Goal: Book appointment/travel/reservation

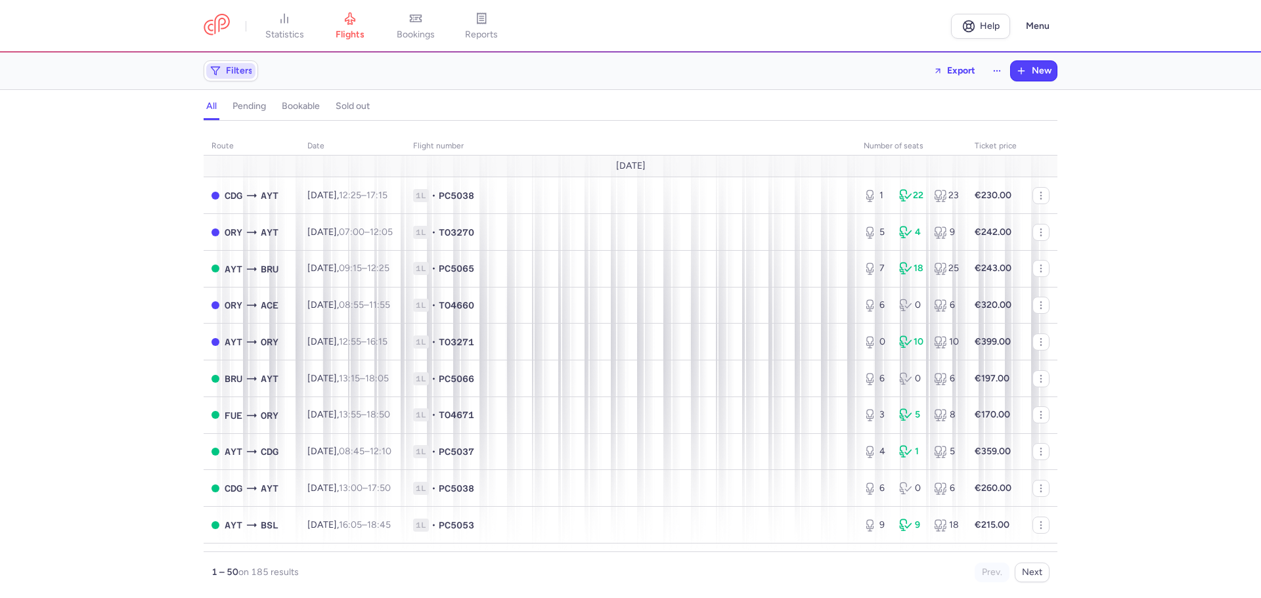
click at [234, 70] on span "Filters" at bounding box center [239, 71] width 27 height 11
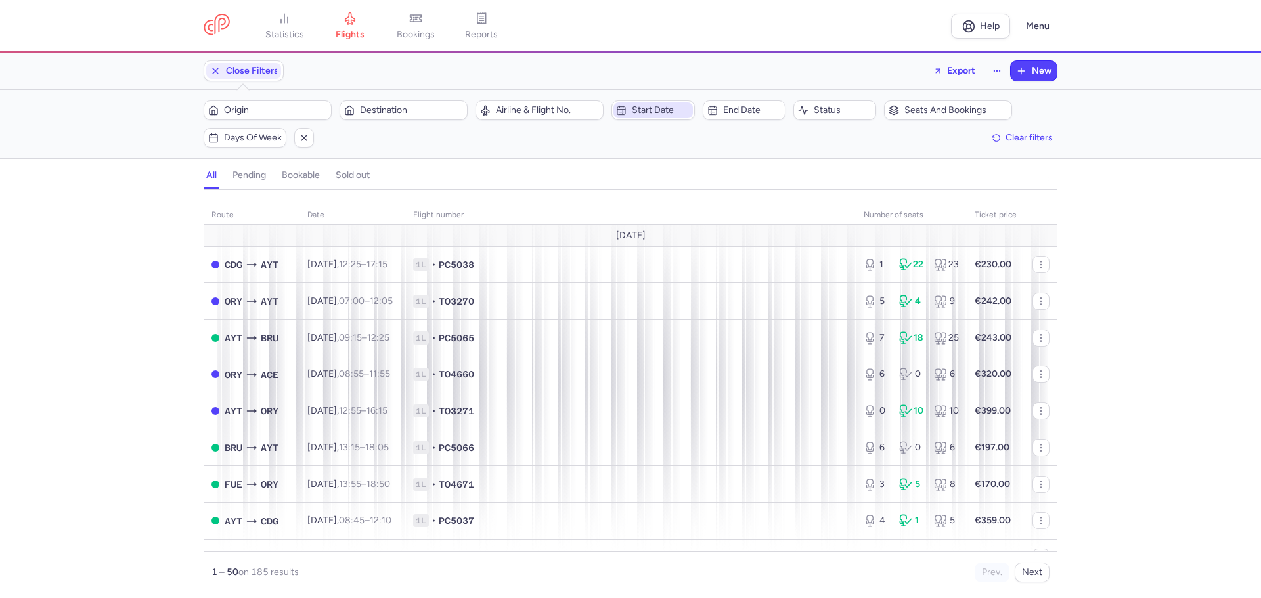
click at [664, 106] on span "Start date" at bounding box center [661, 110] width 58 height 11
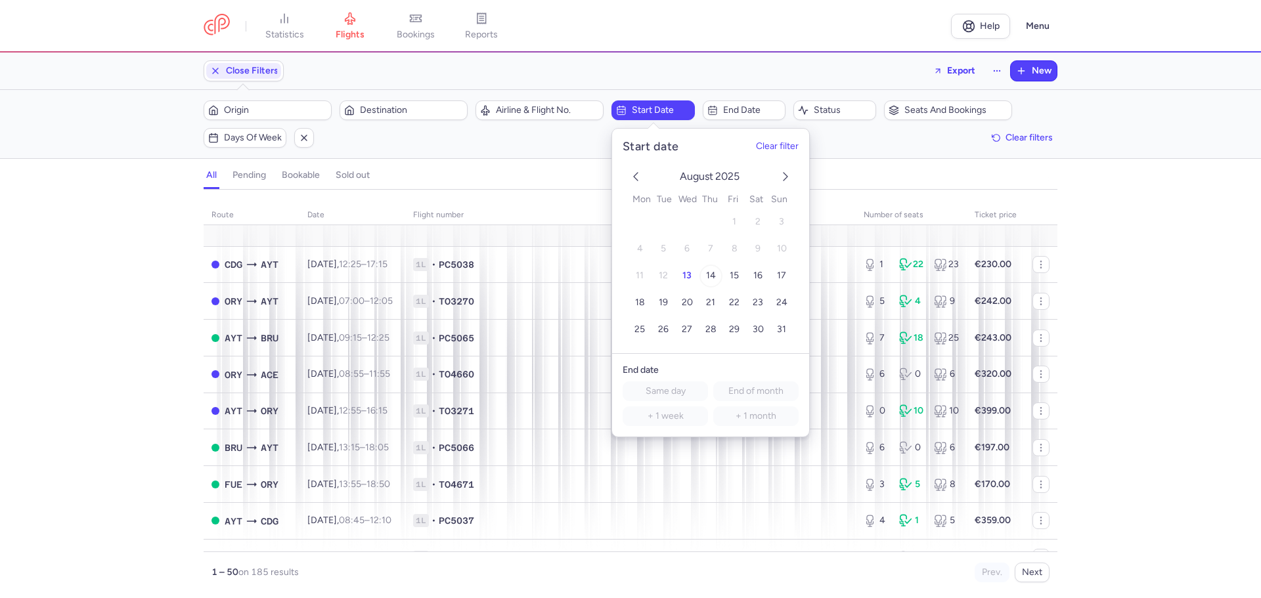
click at [716, 276] on button "14" at bounding box center [710, 276] width 23 height 23
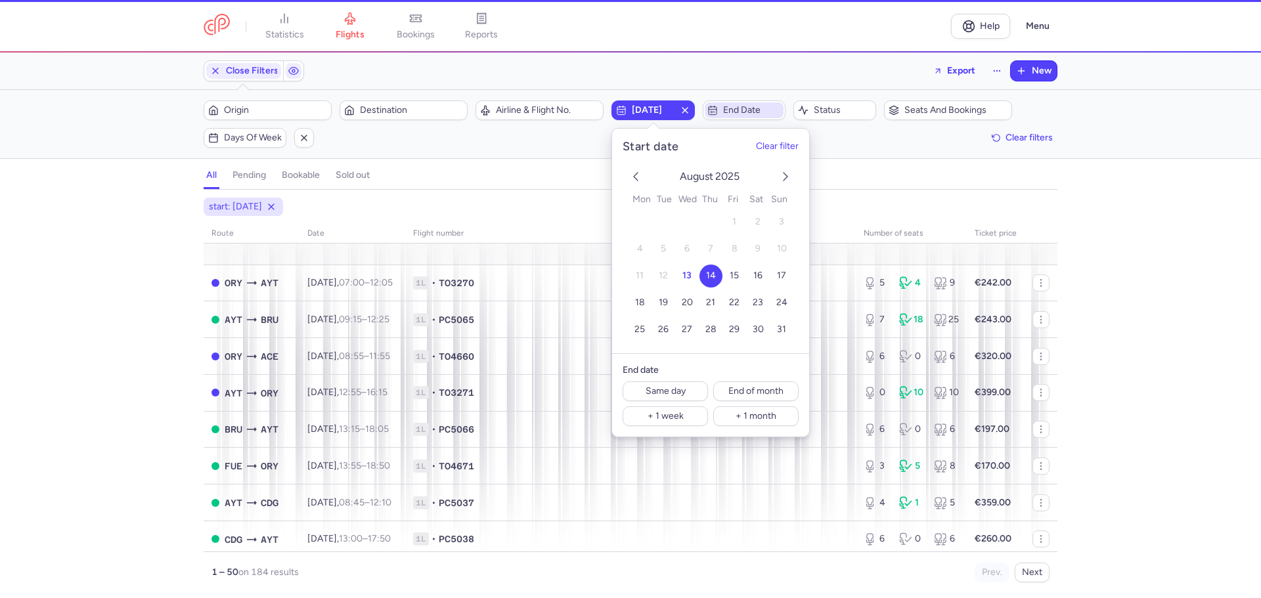
click at [745, 114] on span "End date" at bounding box center [752, 110] width 58 height 11
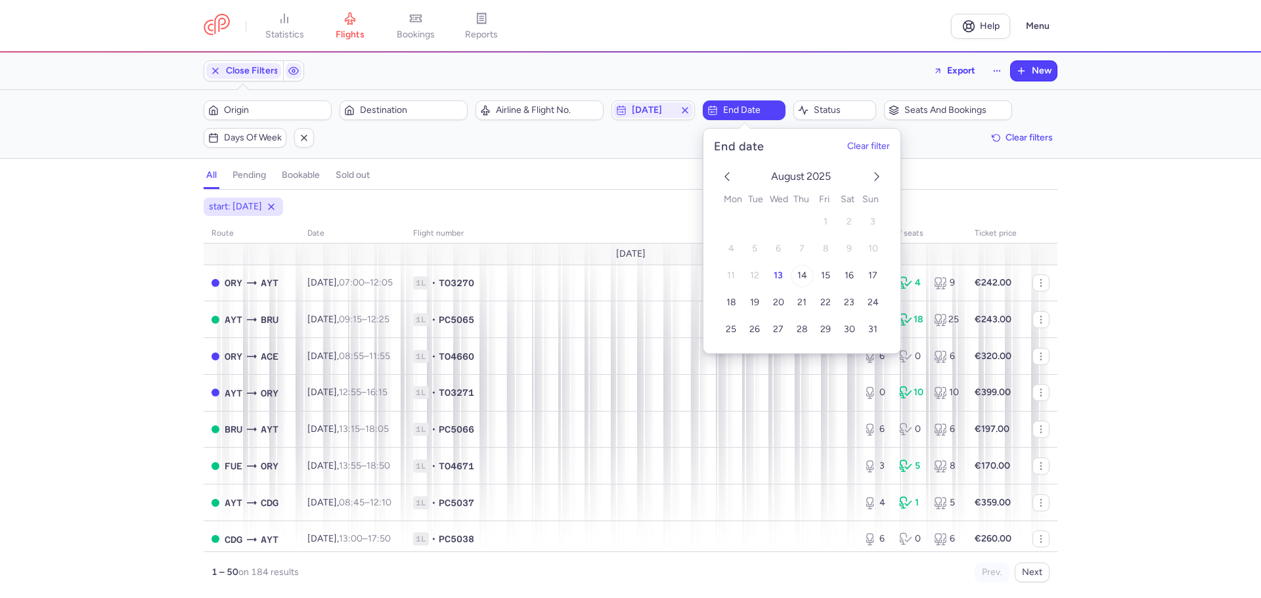
drag, startPoint x: 807, startPoint y: 274, endPoint x: 797, endPoint y: 271, distance: 10.6
click at [806, 274] on button "14" at bounding box center [801, 276] width 23 height 23
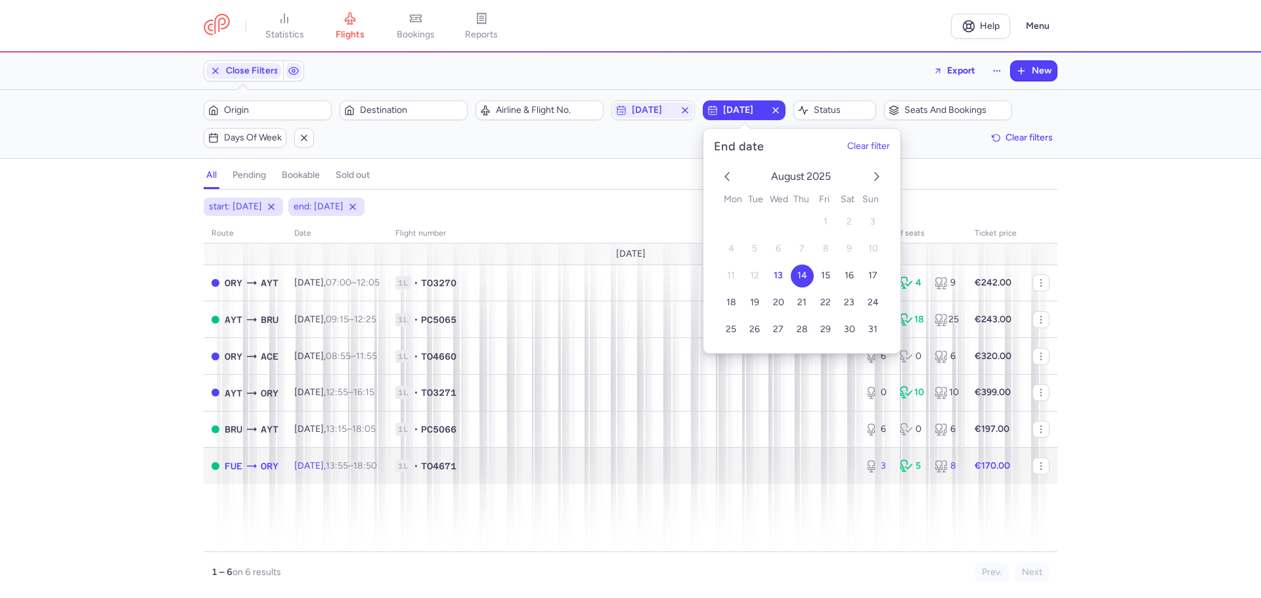
click at [259, 465] on div "FUE ORY" at bounding box center [252, 466] width 54 height 15
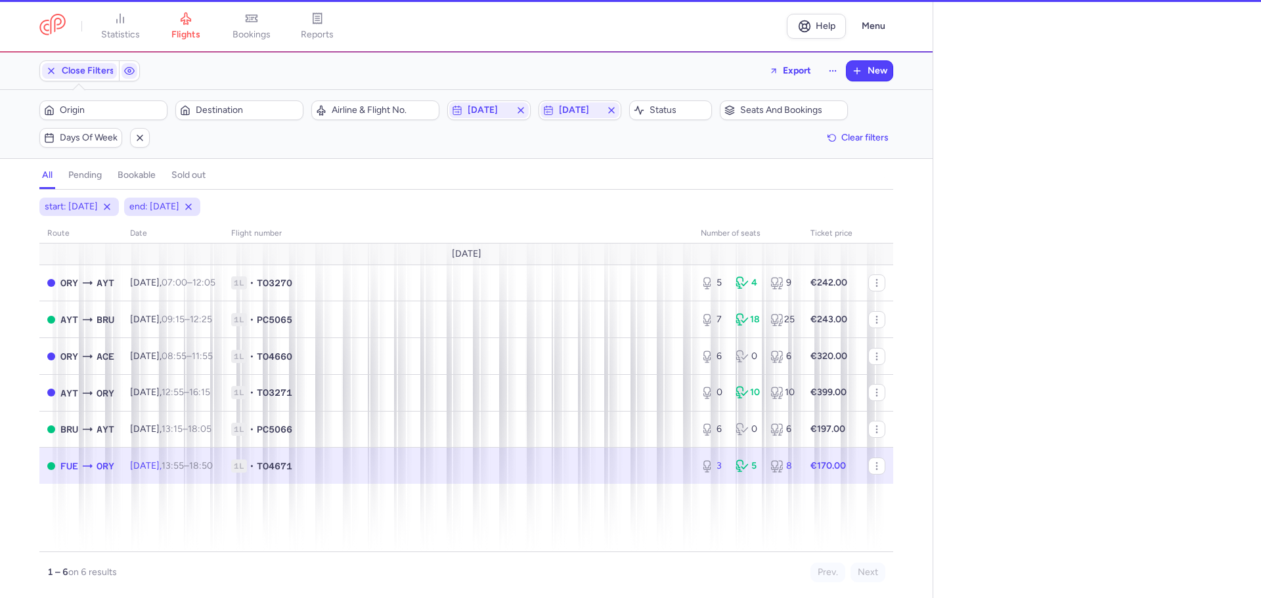
select select "hours"
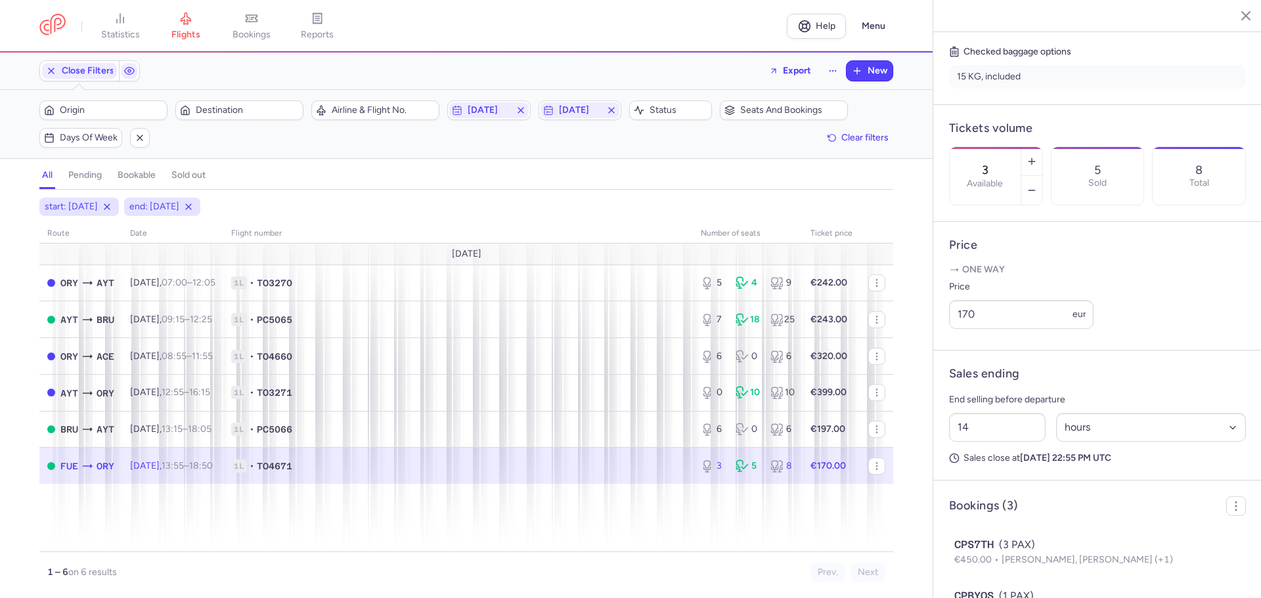
scroll to position [460, 0]
